Goal: Find specific page/section: Locate a particular part of the current website

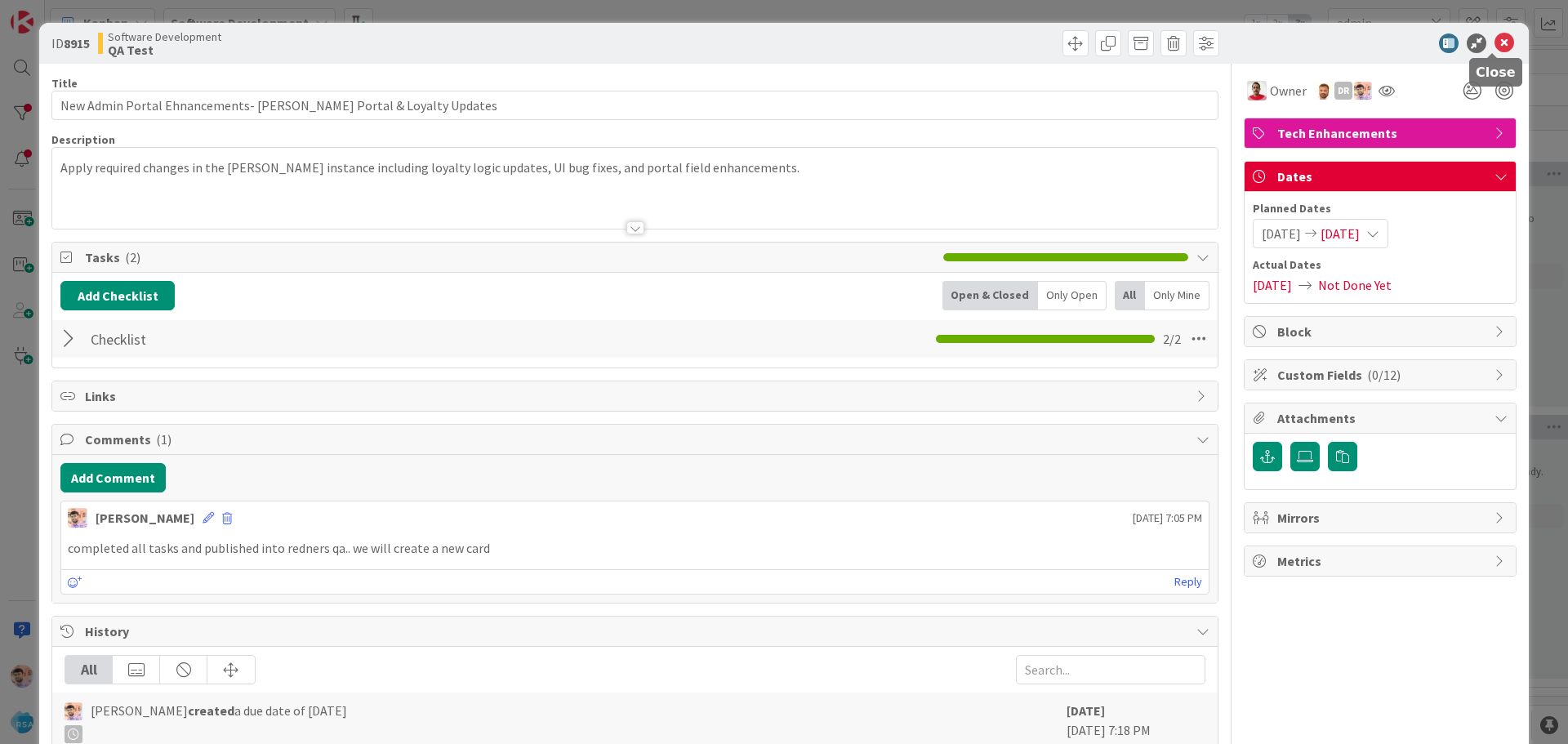
click at [1494, 45] on icon at bounding box center [1504, 44] width 20 height 20
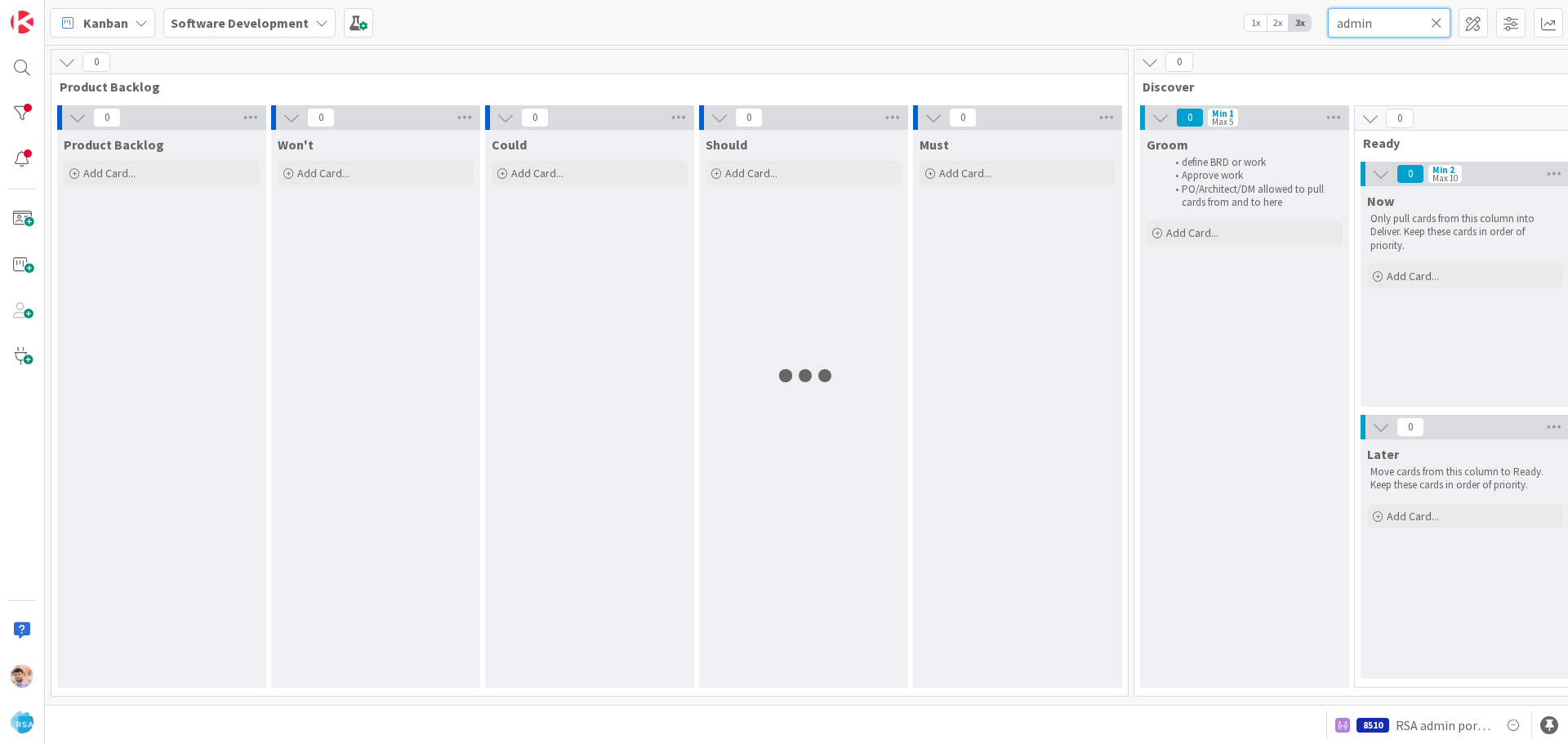
click at [1383, 27] on input "admin" at bounding box center [1389, 23] width 123 height 29
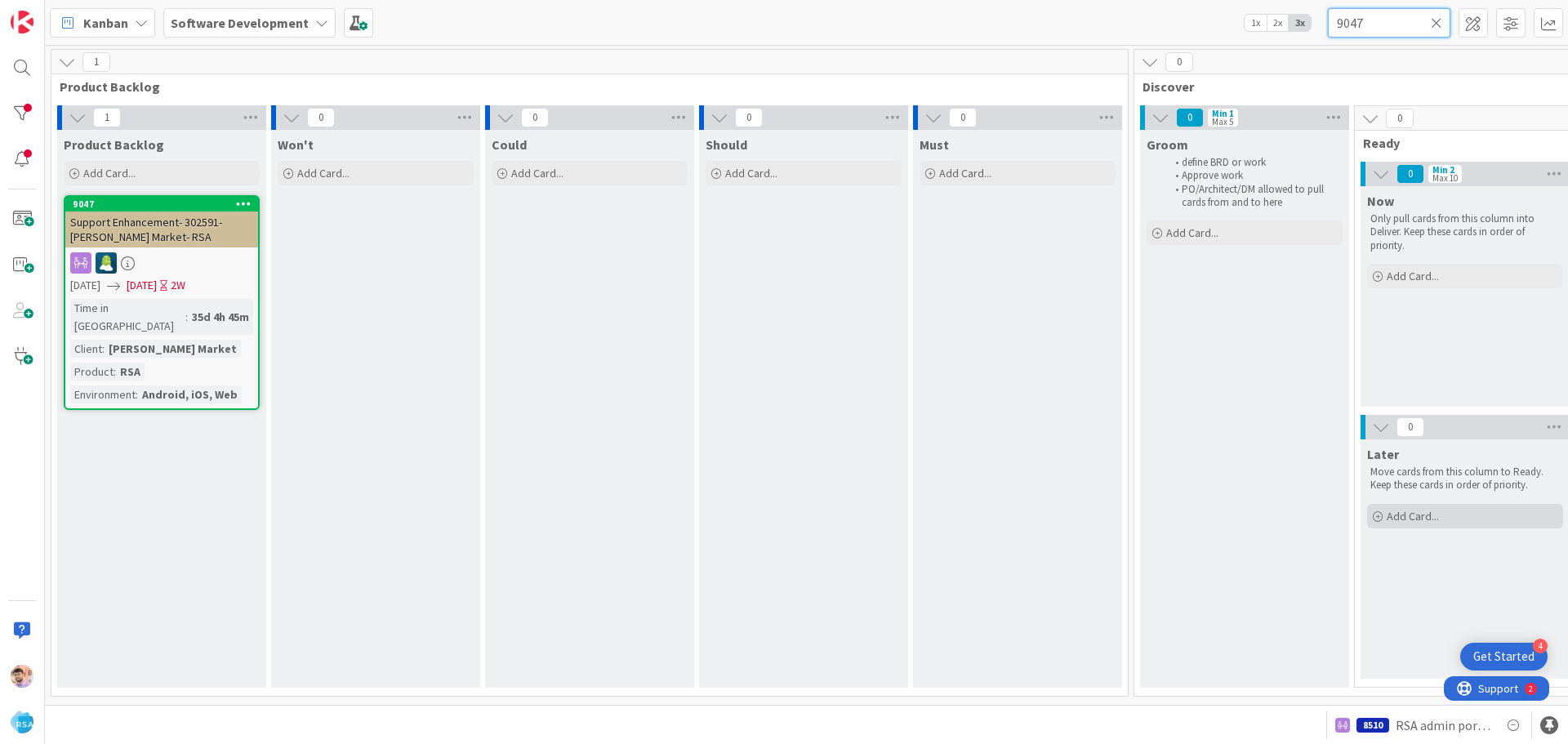
type input "9047"
click at [143, 539] on div "Product Backlog Add Card... 9047 Support Enhancement- 302591- Almich's Market- …" at bounding box center [162, 409] width 209 height 558
